Goal: Find contact information: Find contact information

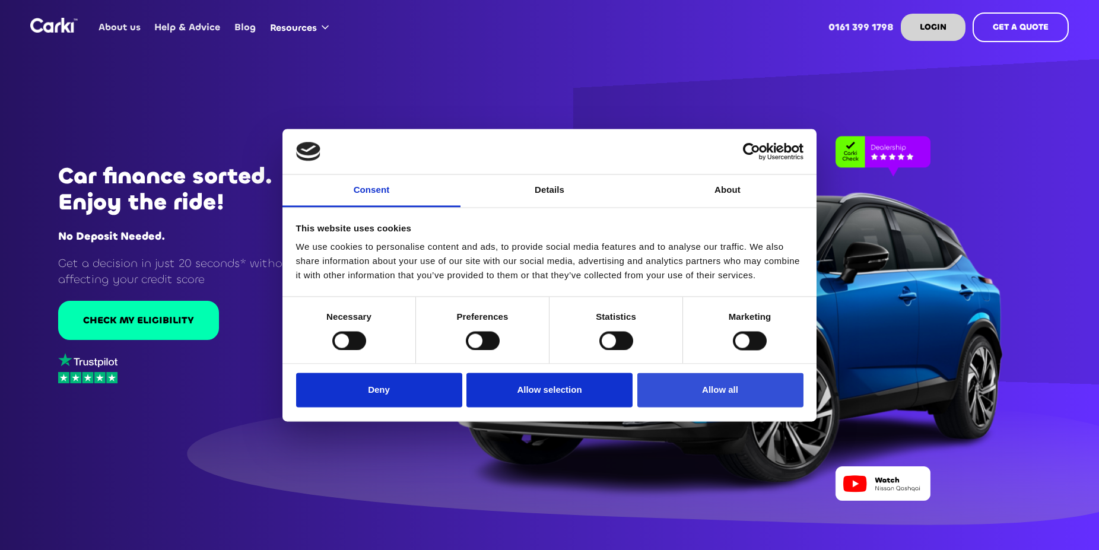
click at [705, 392] on button "Allow all" at bounding box center [720, 390] width 166 height 34
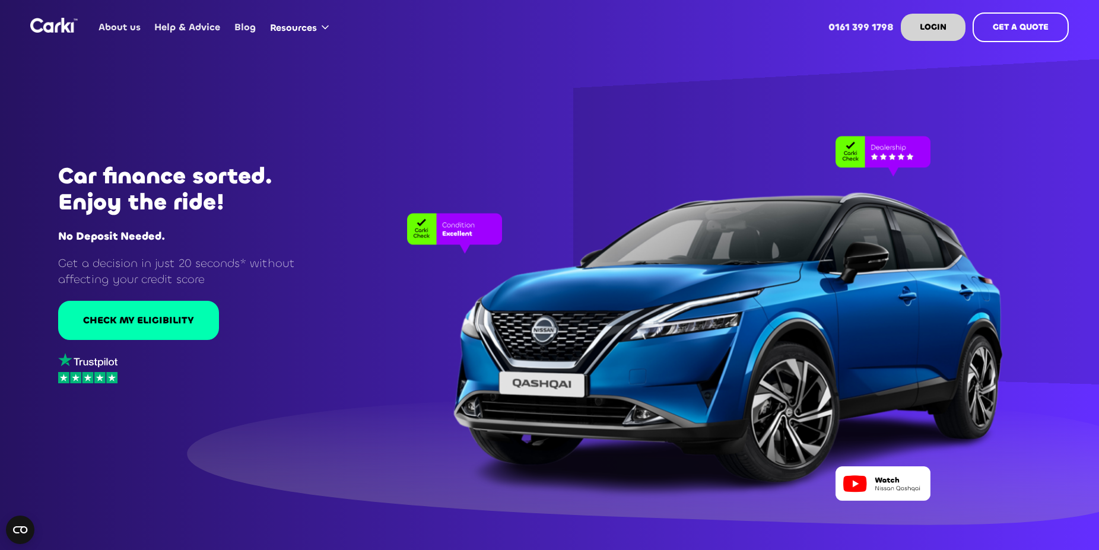
click at [123, 24] on link "About us" at bounding box center [120, 27] width 56 height 46
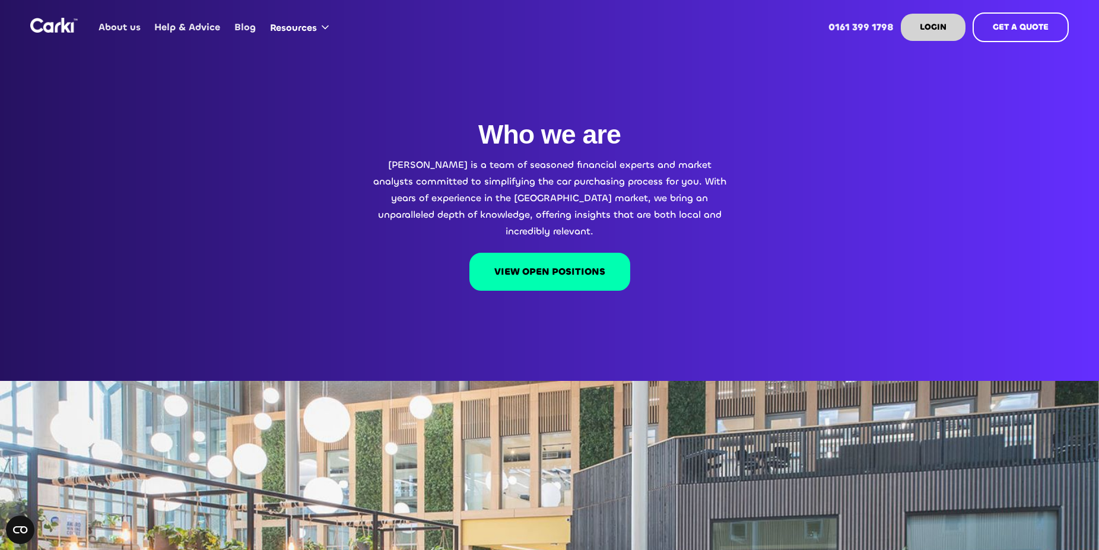
click at [185, 22] on link "Help & Advice" at bounding box center [187, 27] width 79 height 46
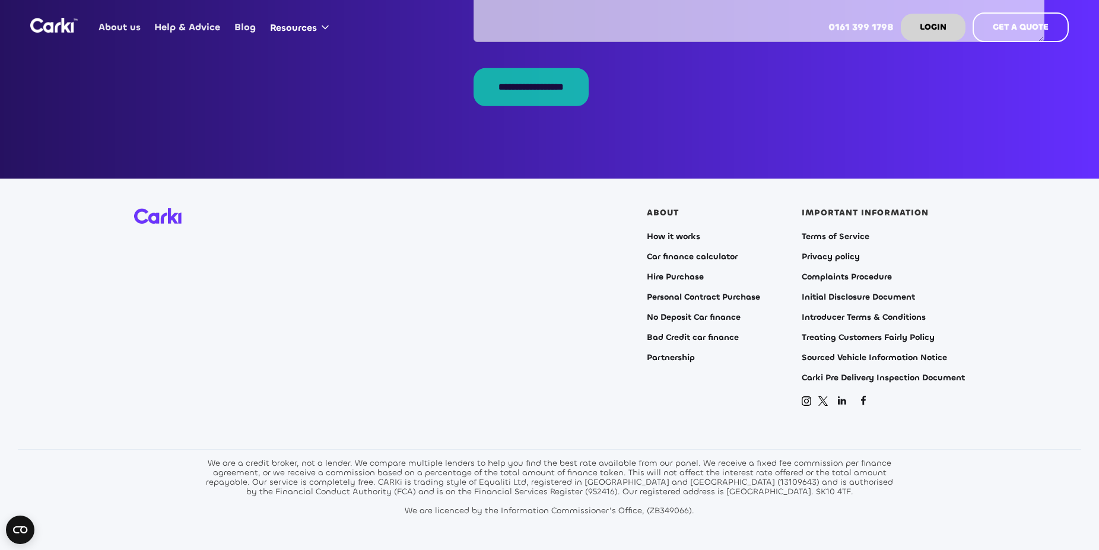
scroll to position [2396, 0]
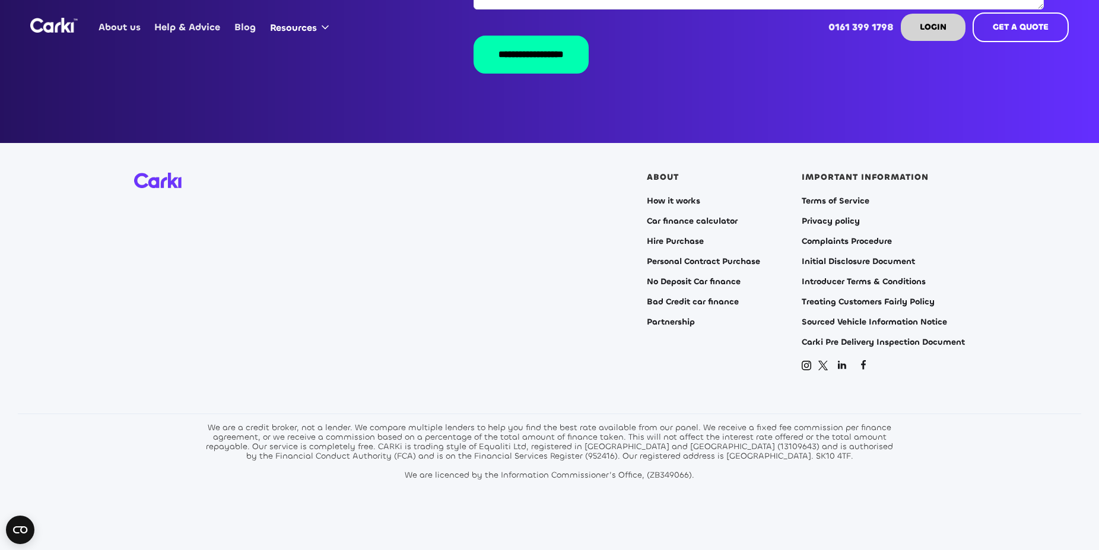
click at [853, 27] on strong "0161 399 1798" at bounding box center [860, 27] width 65 height 12
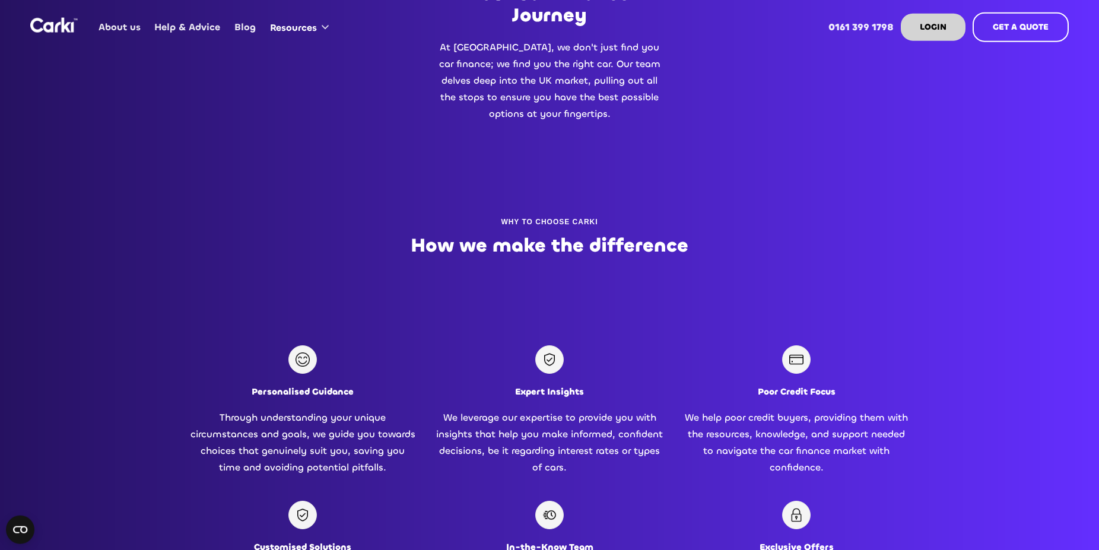
scroll to position [701, 0]
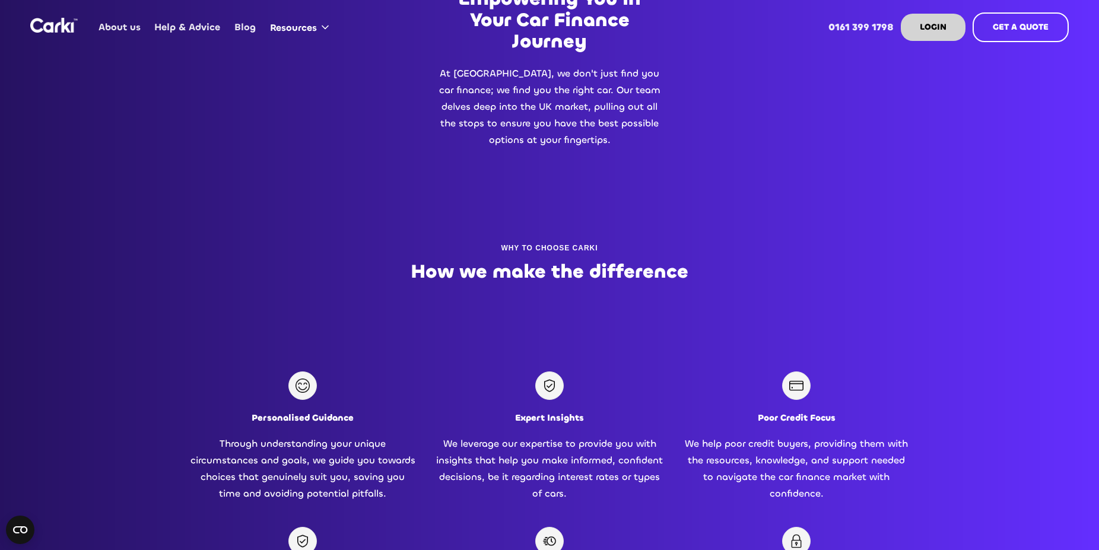
click at [174, 25] on link "Help & Advice" at bounding box center [187, 27] width 79 height 46
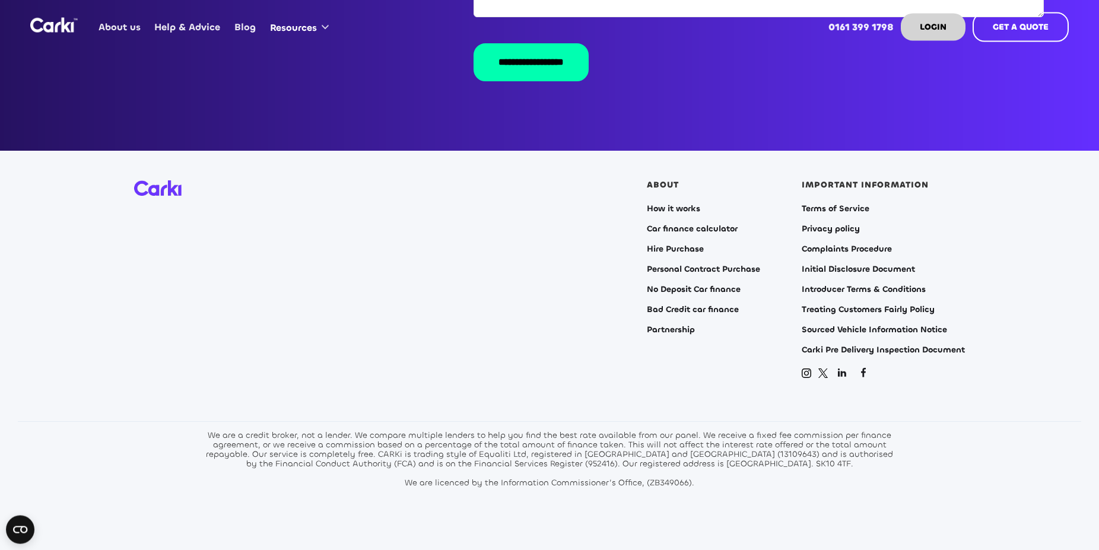
scroll to position [2396, 0]
